Goal: Task Accomplishment & Management: Use online tool/utility

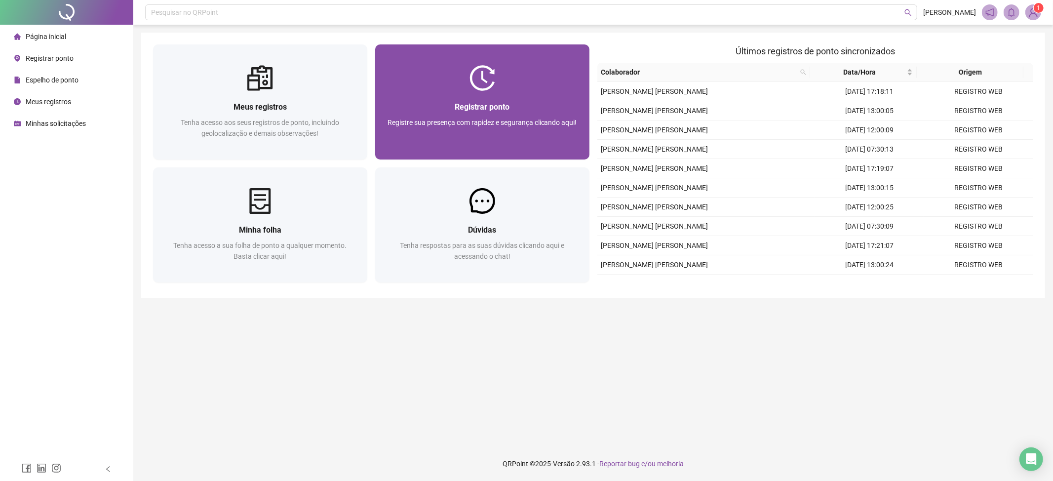
click at [387, 82] on div at bounding box center [482, 78] width 214 height 26
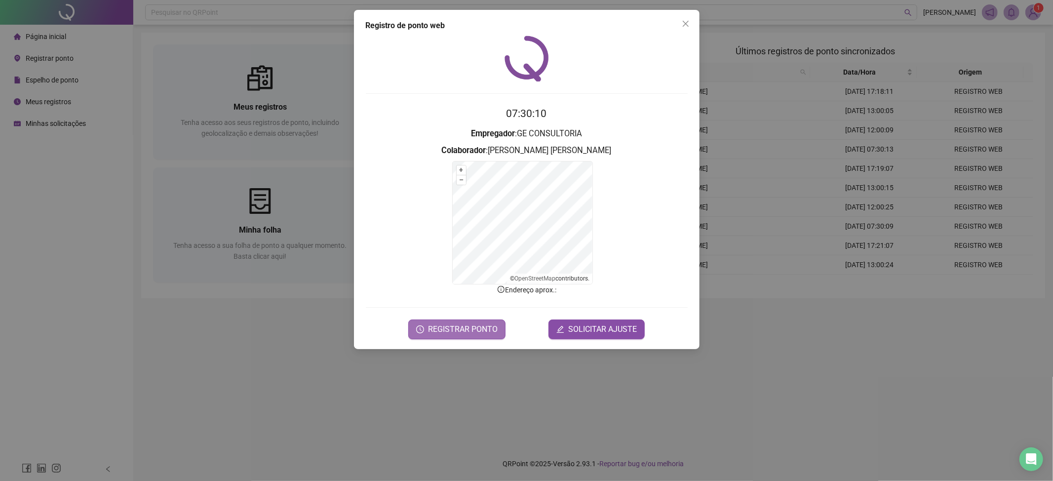
click at [460, 325] on span "REGISTRAR PONTO" at bounding box center [463, 329] width 70 height 12
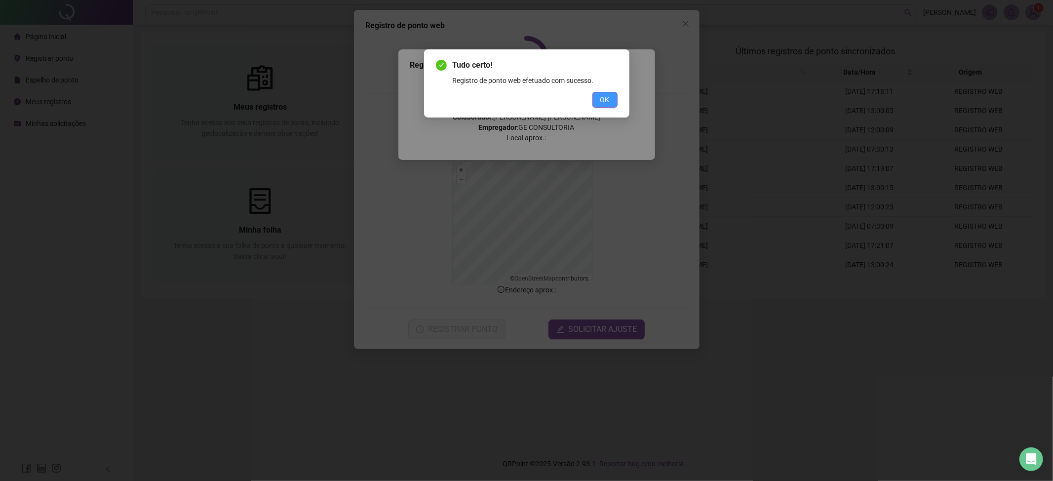
click at [608, 100] on span "OK" at bounding box center [604, 99] width 9 height 11
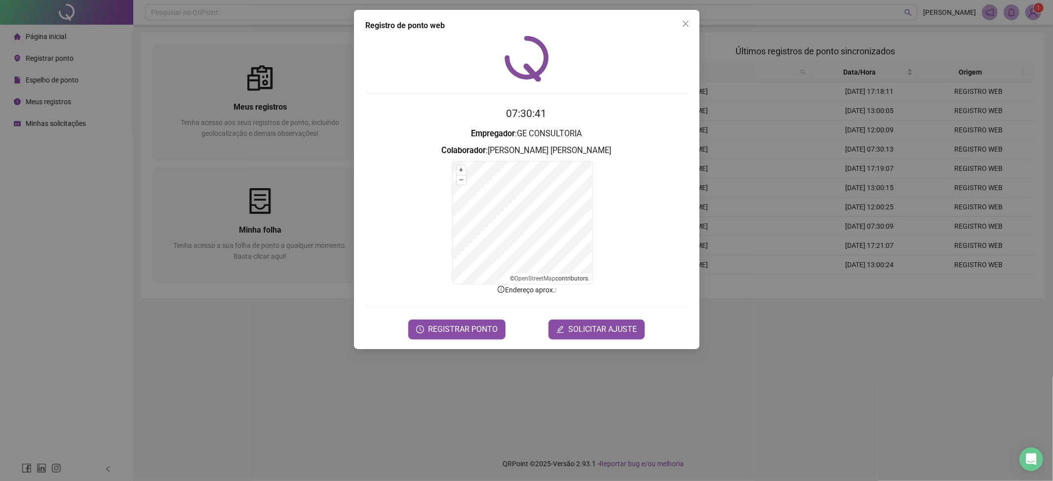
click at [604, 419] on div "Registro de ponto web 07:30:41 Empregador : GE CONSULTORIA Colaborador : [PERSO…" at bounding box center [526, 240] width 1053 height 481
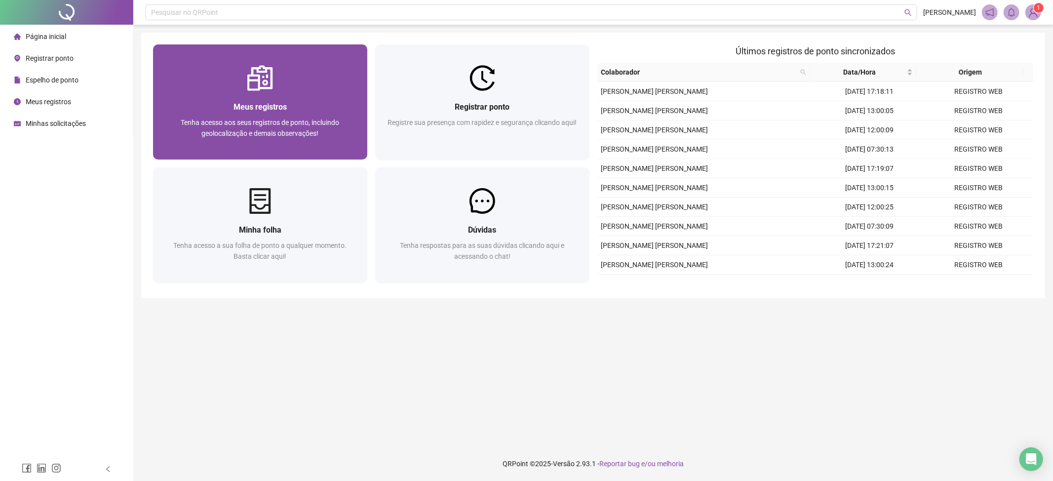
click at [286, 108] on span "Meus registros" at bounding box center [259, 106] width 53 height 9
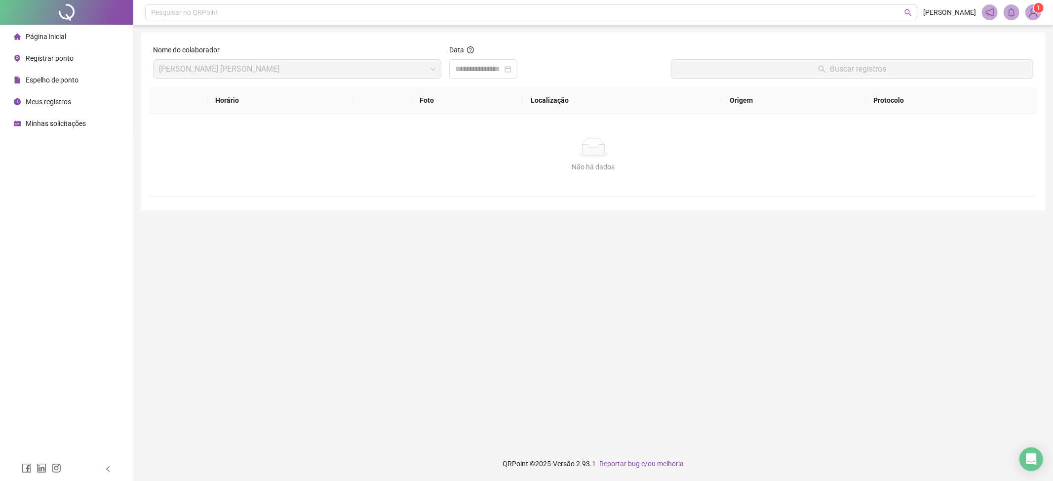
click at [43, 36] on span "Página inicial" at bounding box center [46, 37] width 40 height 8
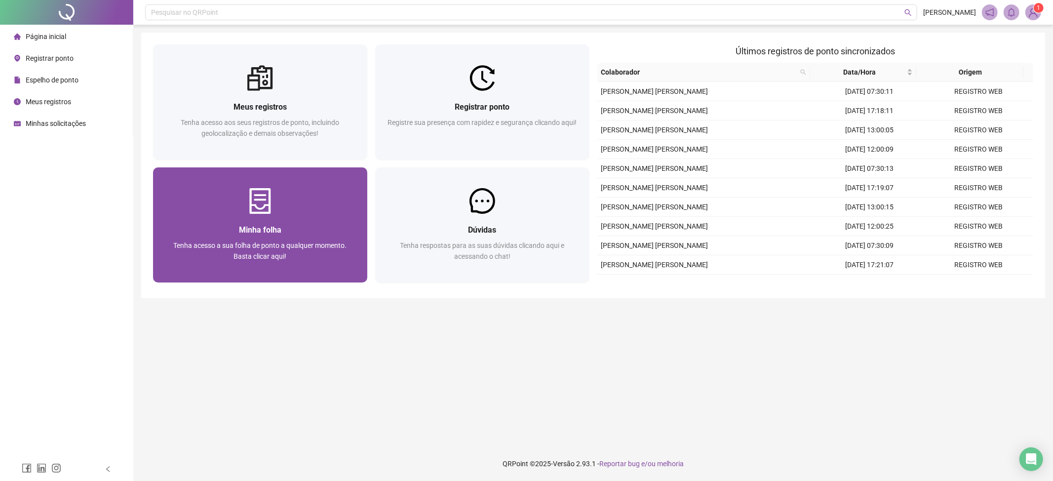
click at [295, 227] on div "Minha folha" at bounding box center [260, 230] width 190 height 12
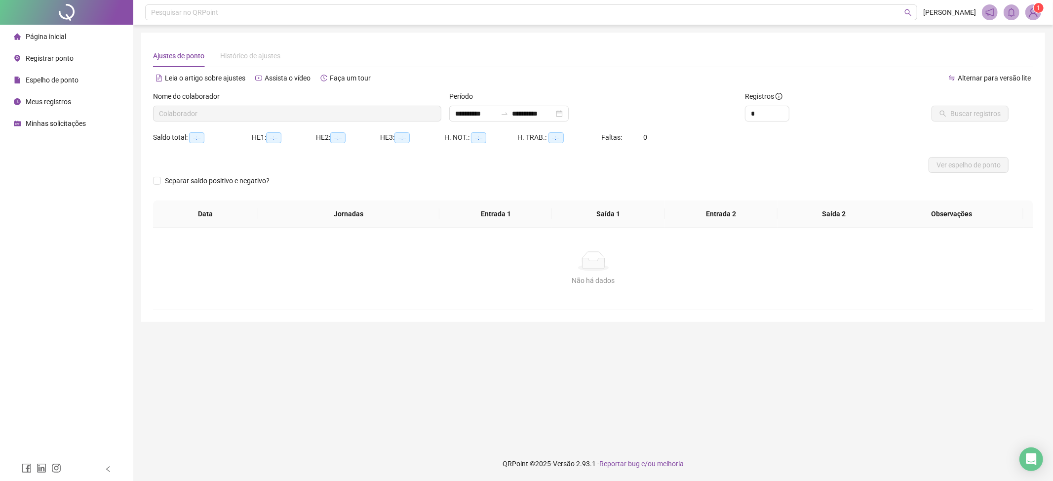
type input "**********"
click at [968, 111] on span "Buscar registros" at bounding box center [975, 113] width 50 height 11
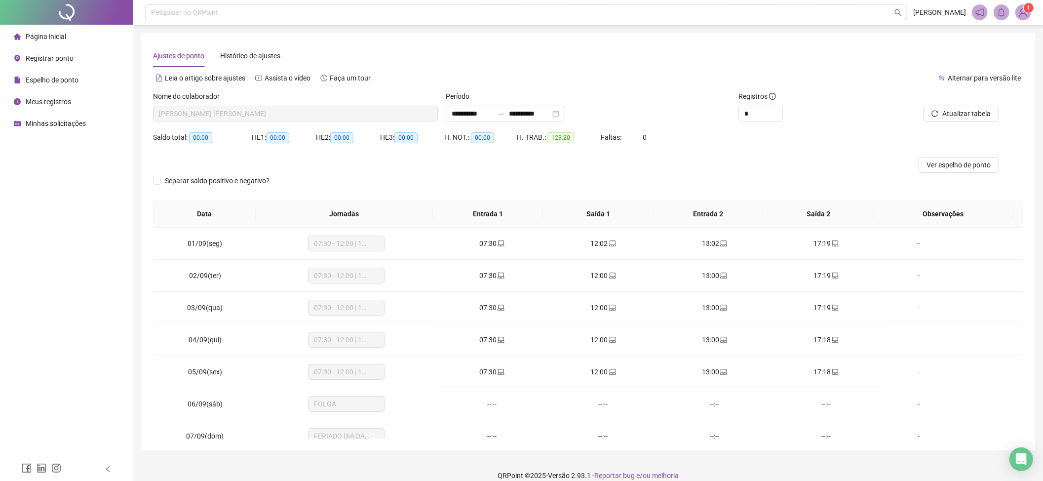
click at [40, 39] on span "Página inicial" at bounding box center [46, 37] width 40 height 8
